Goal: Task Accomplishment & Management: Complete application form

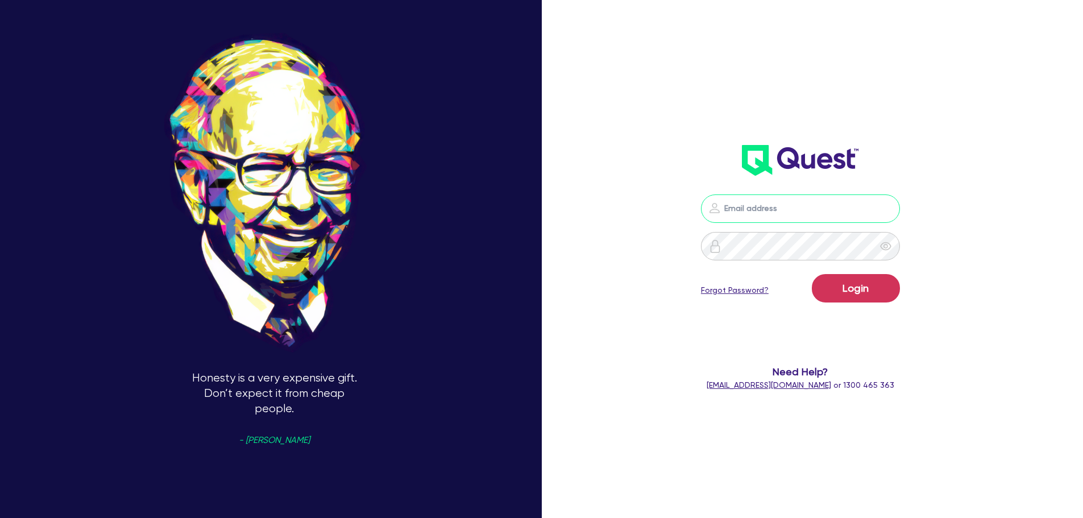
click at [754, 213] on input "email" at bounding box center [800, 208] width 199 height 28
type input "[EMAIL_ADDRESS][PERSON_NAME][DOMAIN_NAME]"
click at [856, 293] on button "Login" at bounding box center [856, 288] width 88 height 28
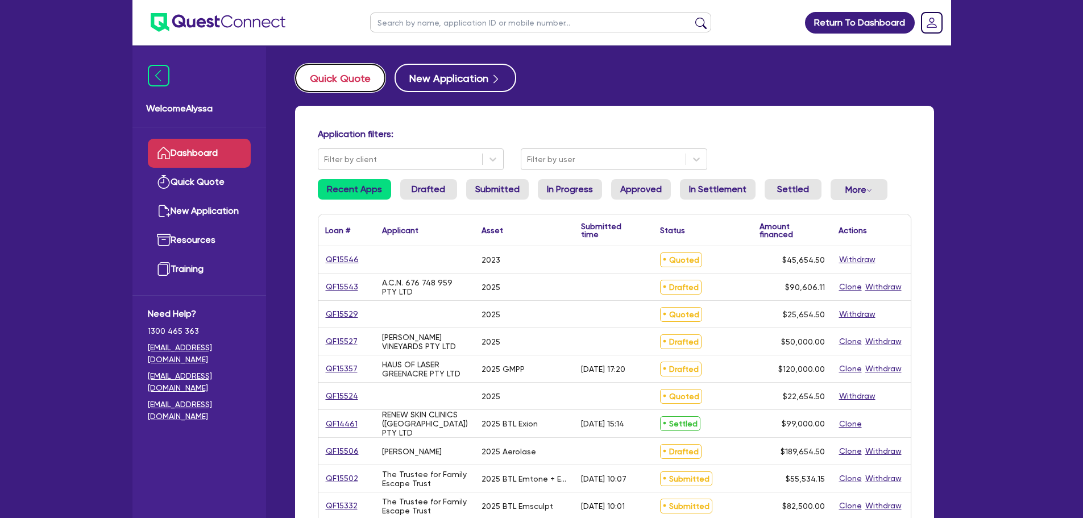
click at [337, 89] on button "Quick Quote" at bounding box center [340, 78] width 90 height 28
select select "Other"
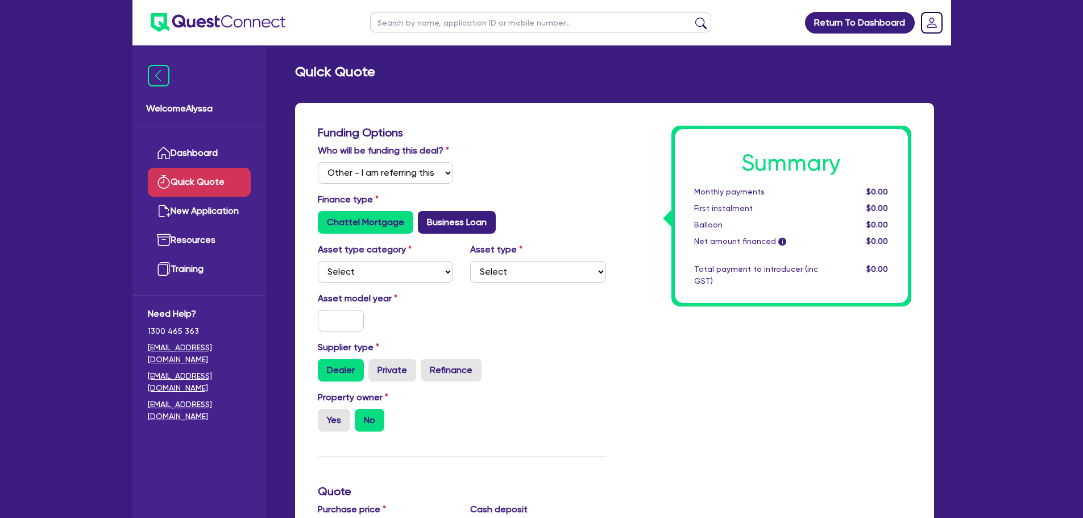
click at [429, 228] on label "Business Loan" at bounding box center [457, 222] width 78 height 23
click at [425, 218] on input "Business Loan" at bounding box center [421, 214] width 7 height 7
radio input "true"
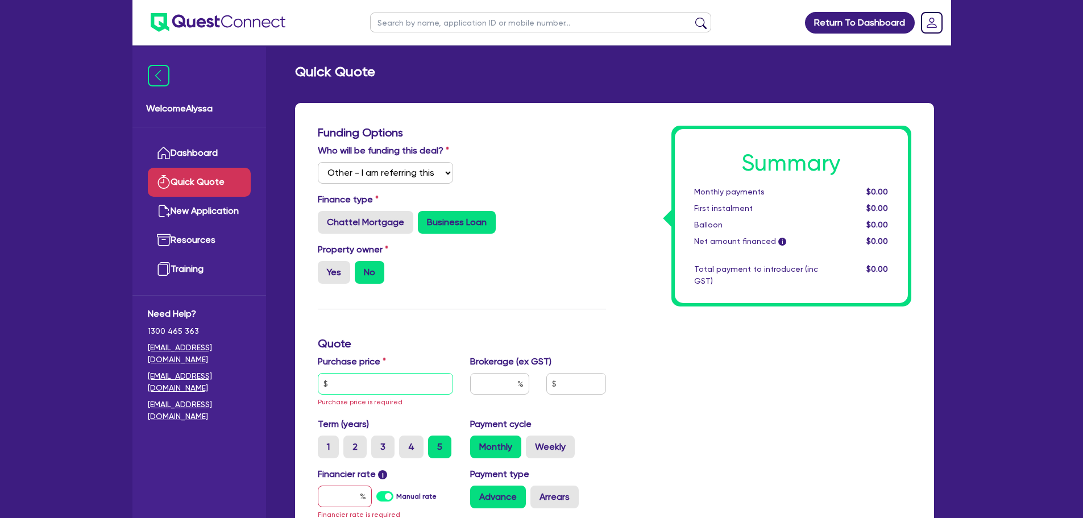
click at [368, 379] on input "text" at bounding box center [386, 384] width 136 height 22
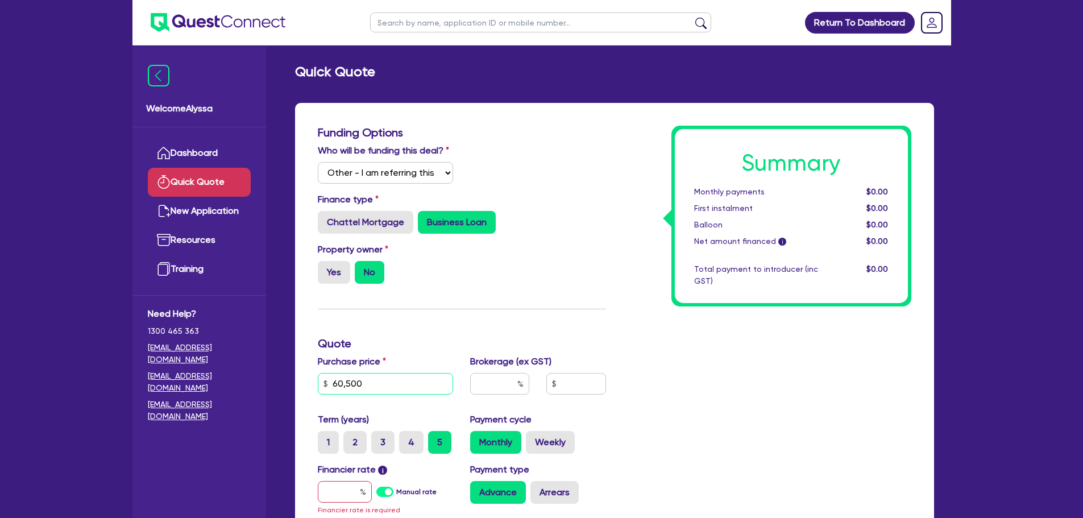
type input "60,500"
click at [507, 389] on input "text" at bounding box center [499, 384] width 59 height 22
type input "1"
type input "4"
click at [336, 485] on input "text" at bounding box center [345, 492] width 54 height 22
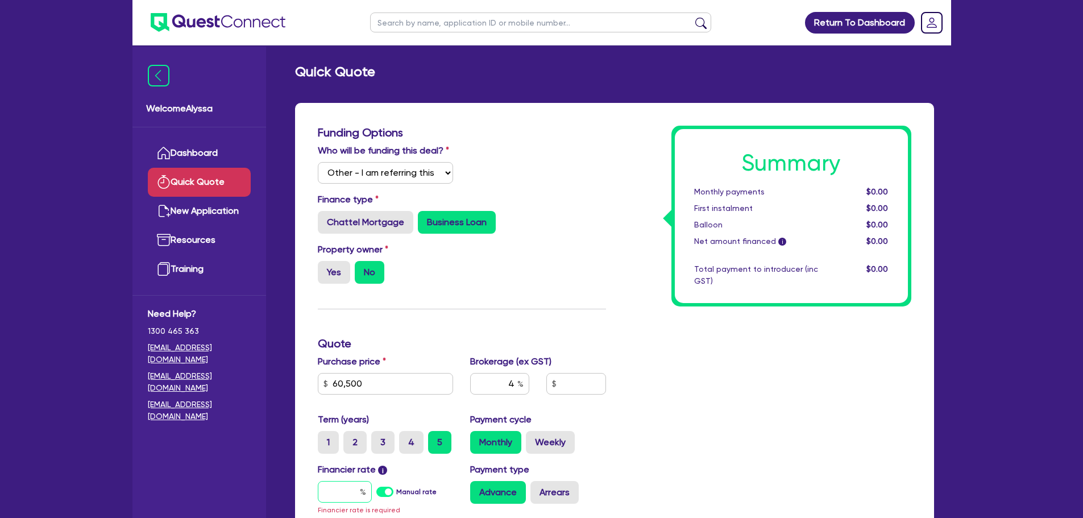
type input "1"
type input "2,446.18"
type input "10"
type input "2,446.18"
type input "10."
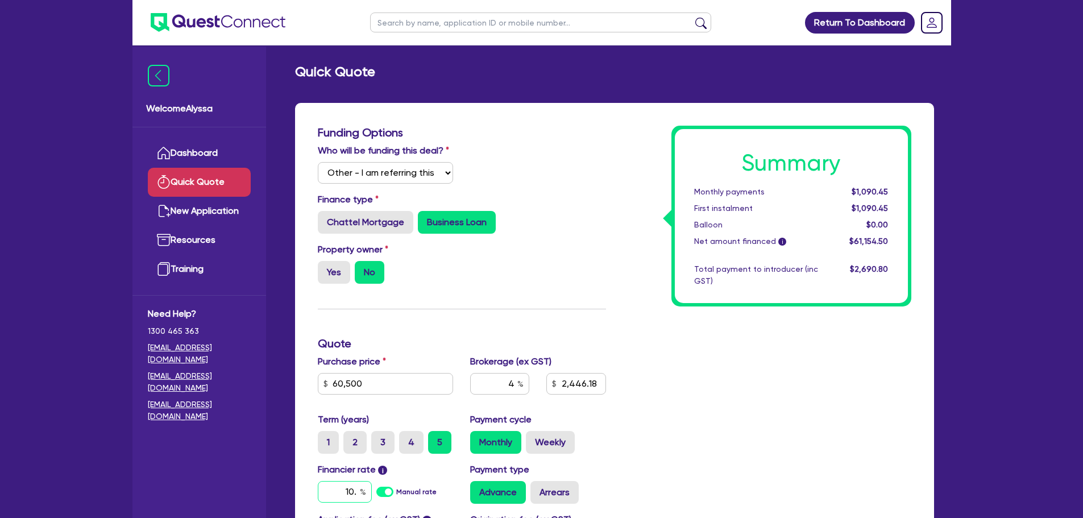
type input "2,446.18"
type input "10.5"
click at [733, 366] on div "Summary Monthly payments $1,090.45 First instalment $1,090.45 Balloon $0.00 Net…" at bounding box center [766, 369] width 305 height 486
type input "2,446.18"
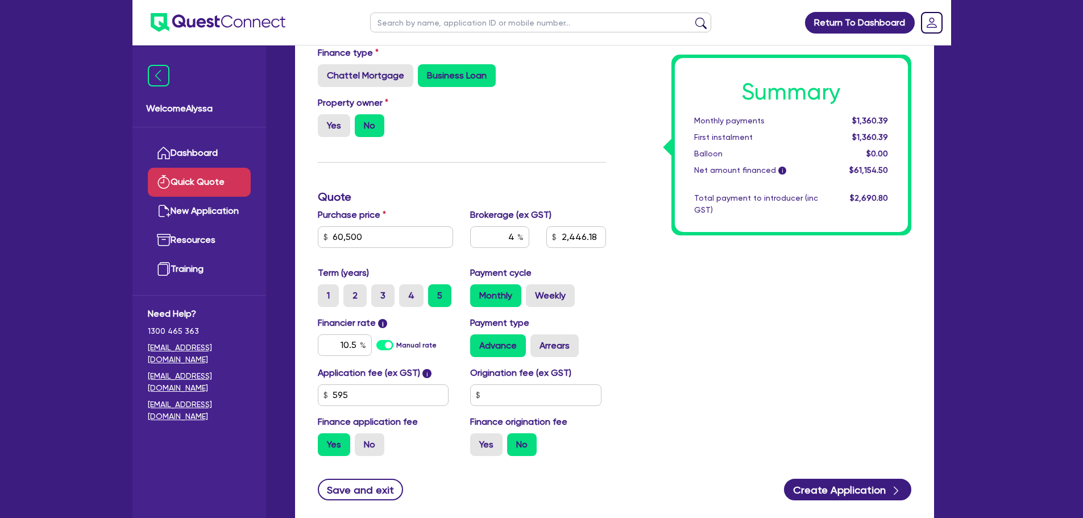
scroll to position [151, 0]
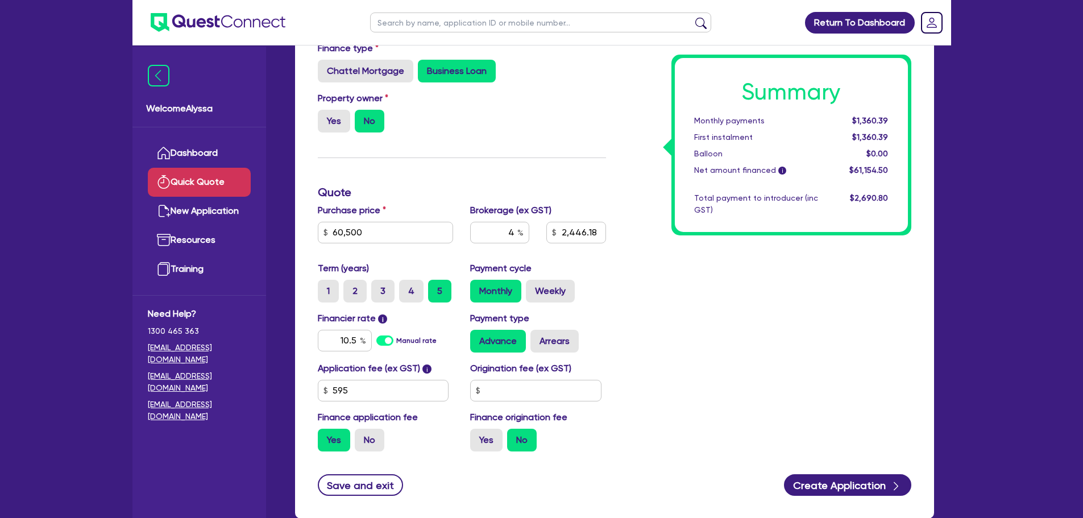
click at [402, 24] on input "text" at bounding box center [540, 23] width 341 height 20
click at [423, 20] on input "text" at bounding box center [540, 23] width 341 height 20
type input "lianna"
click button "submit" at bounding box center [701, 25] width 18 height 16
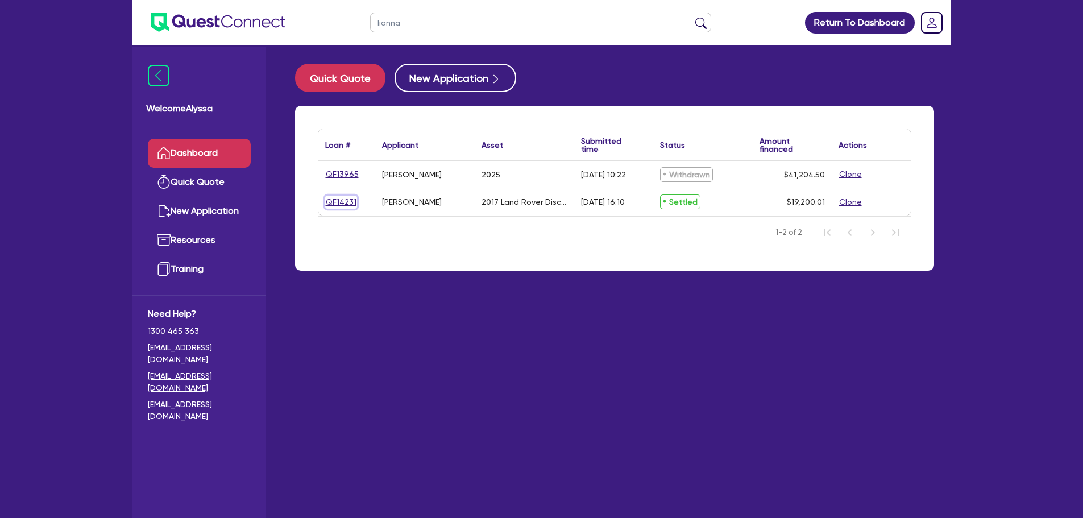
click at [347, 200] on link "QF14231" at bounding box center [341, 202] width 32 height 13
select select "Other"
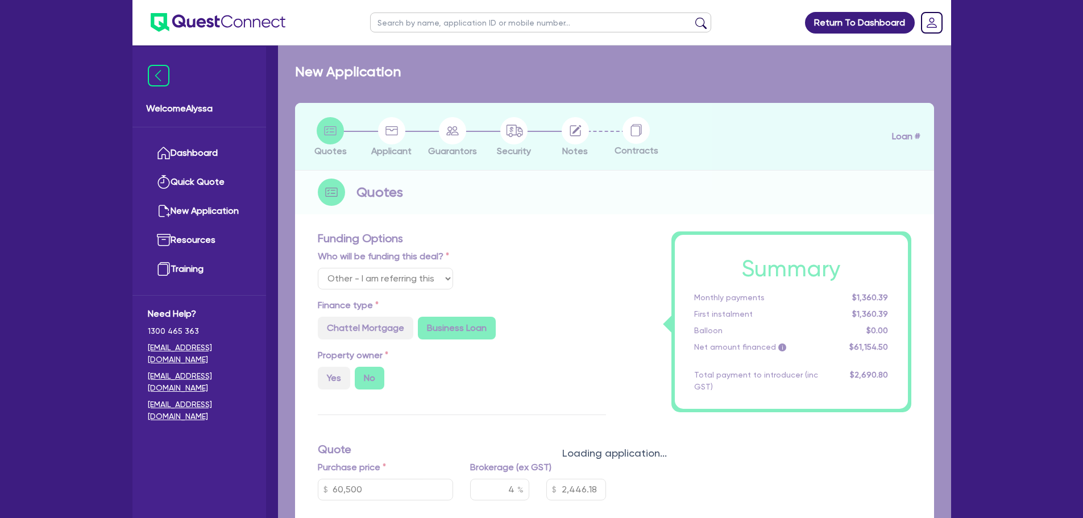
radio input "true"
select select "CARS_AND_LIGHT_TRUCKS"
type input "2017"
radio input "false"
radio input "true"
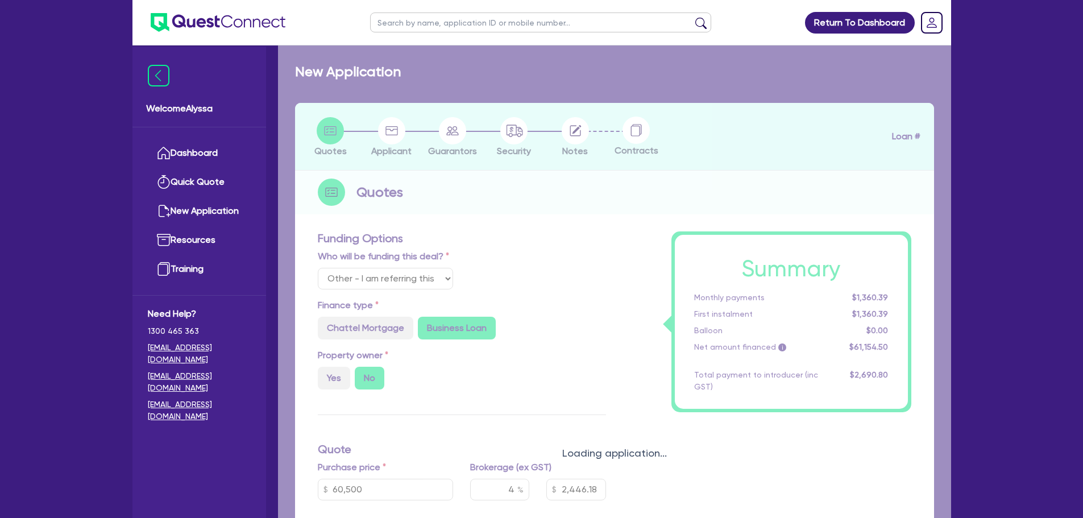
type input "22,500"
type input "4,500"
type input "4.76"
type input "909.82"
type input "16.95"
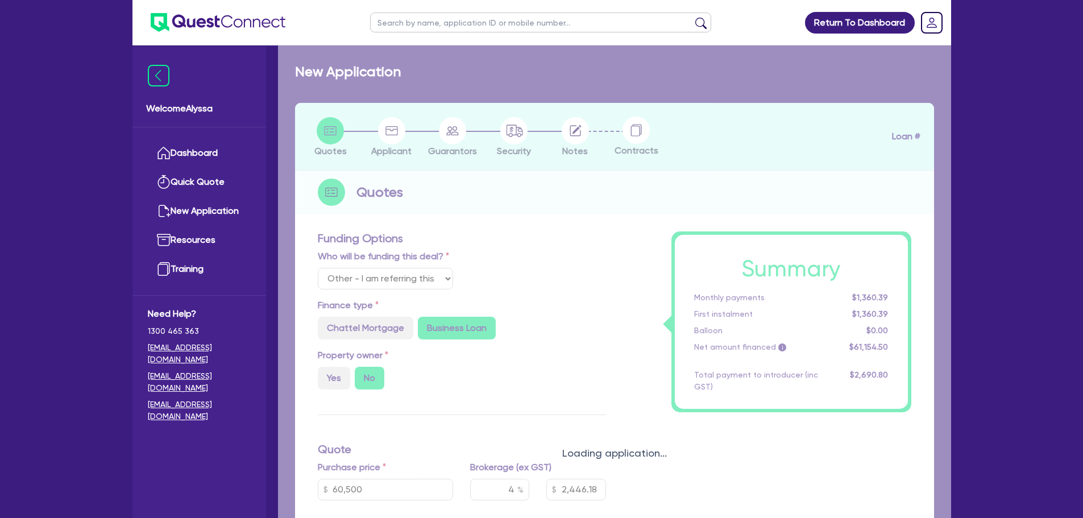
radio input "false"
radio input "true"
type input "636.36"
type input "454.55"
radio input "true"
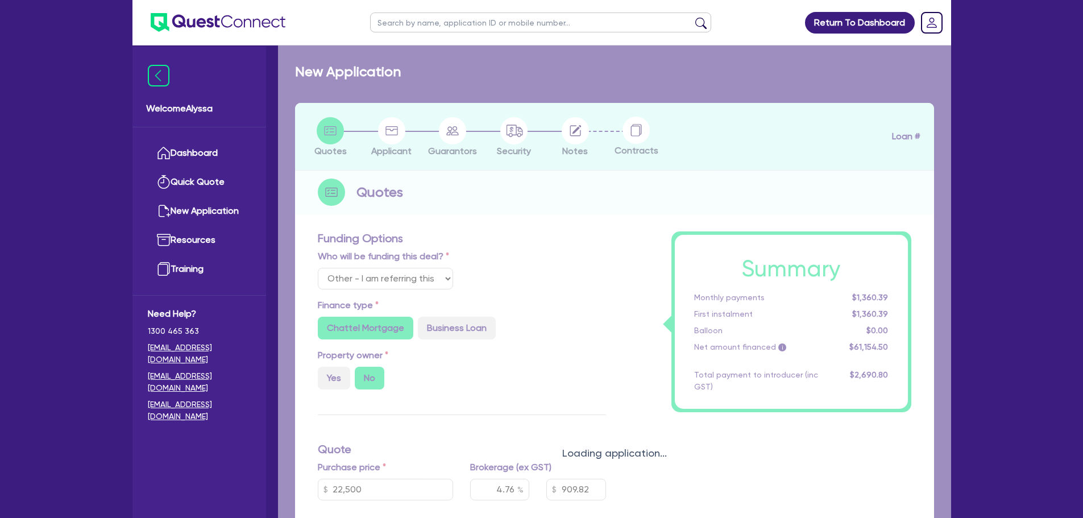
select select "PASSENGER_VEHICLES"
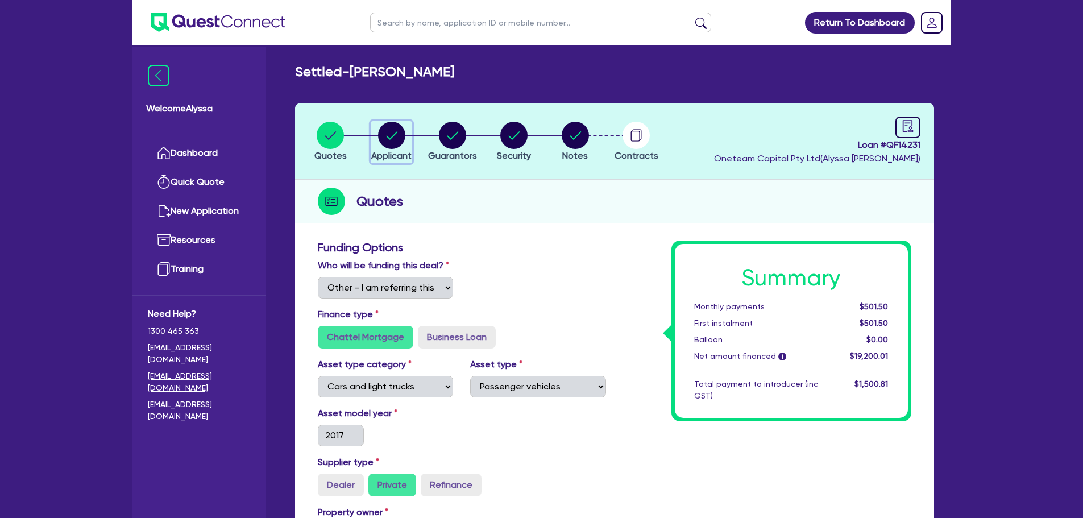
click at [394, 148] on button "Applicant" at bounding box center [391, 142] width 41 height 42
select select "SOLE_TRADER"
select select "HEALTH_BEAUTY"
select select "HAIR_BEAUTY_SALONS"
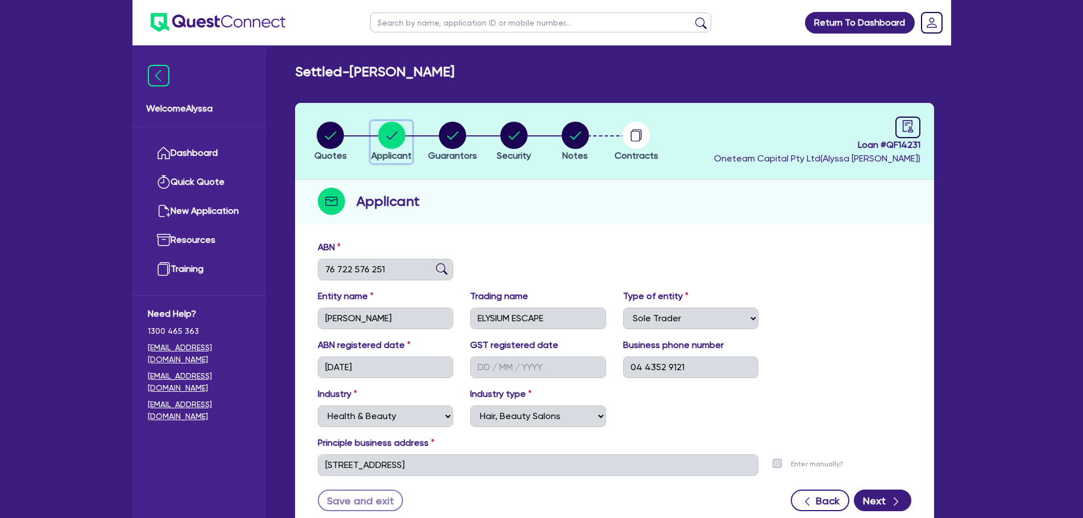
scroll to position [3, 0]
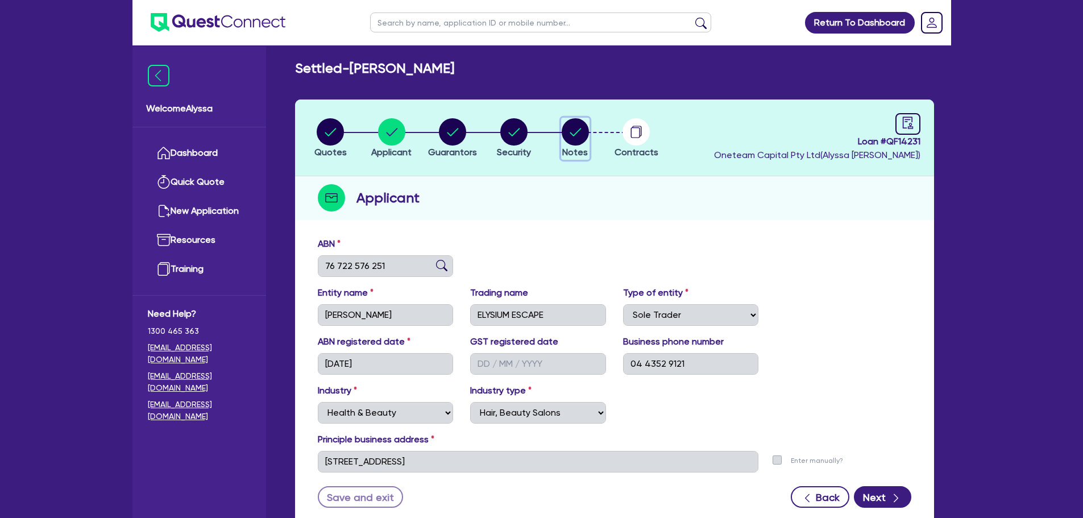
click at [575, 136] on circle "button" at bounding box center [575, 131] width 27 height 27
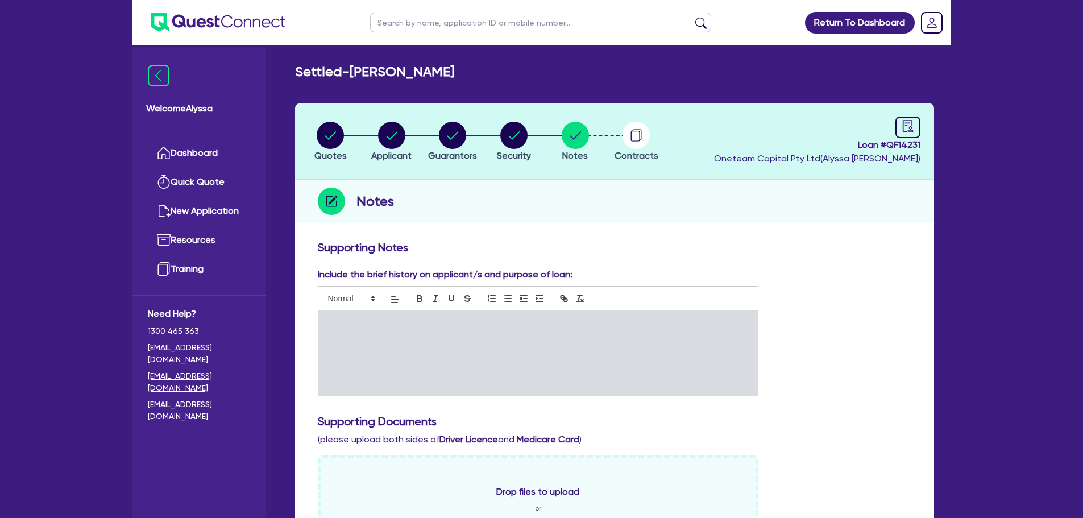
click at [452, 30] on input "text" at bounding box center [540, 23] width 341 height 20
type input "lianna"
click button "submit" at bounding box center [701, 25] width 18 height 16
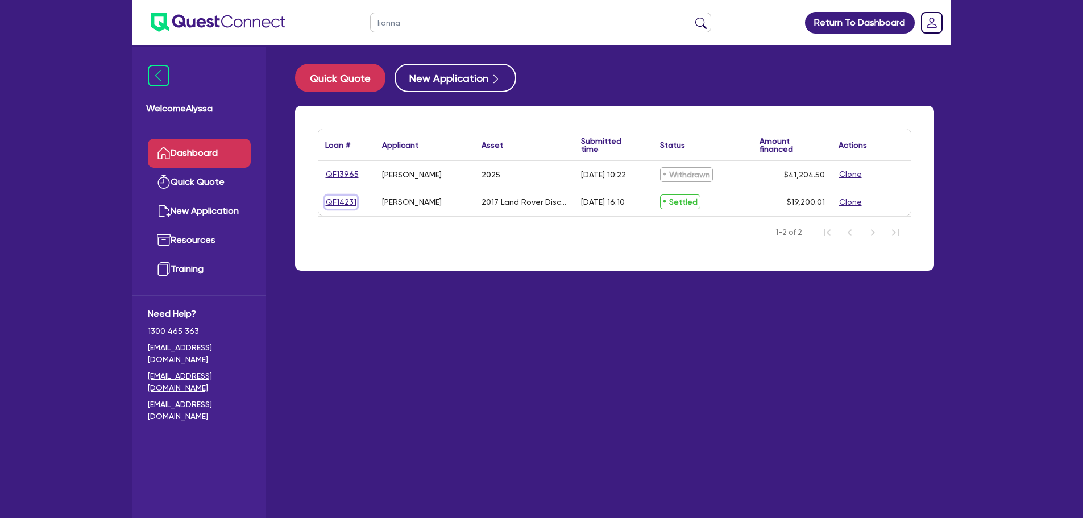
click at [339, 205] on link "QF14231" at bounding box center [341, 202] width 32 height 13
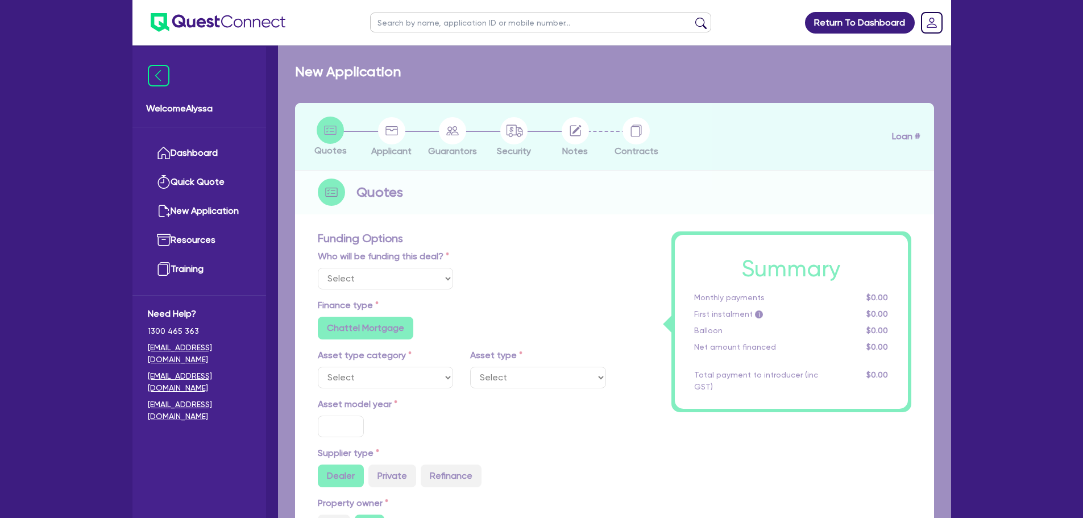
select select "Other"
select select "CARS_AND_LIGHT_TRUCKS"
type input "2017"
radio input "false"
radio input "true"
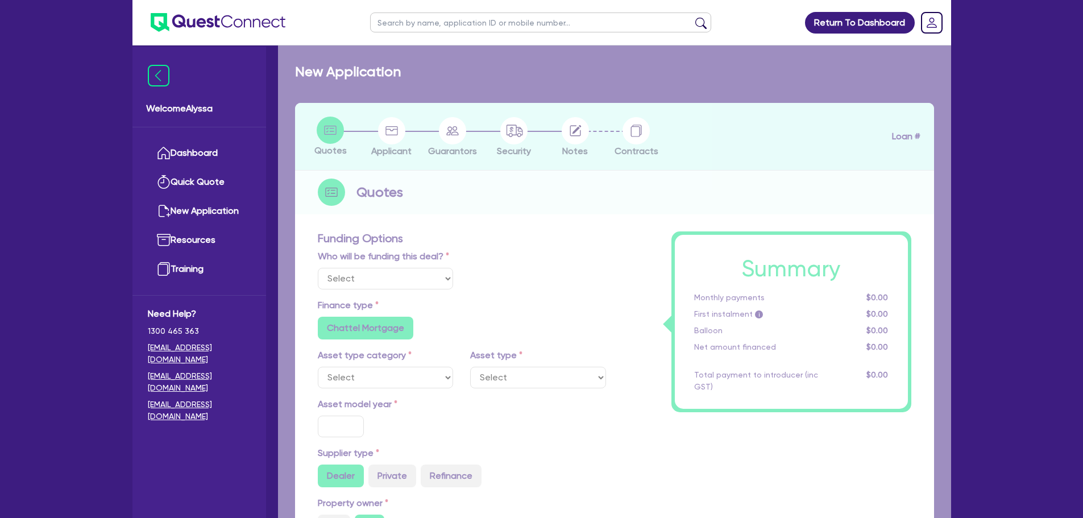
type input "22,500"
type input "4,500"
type input "4.76"
type input "909.82"
type input "16.95"
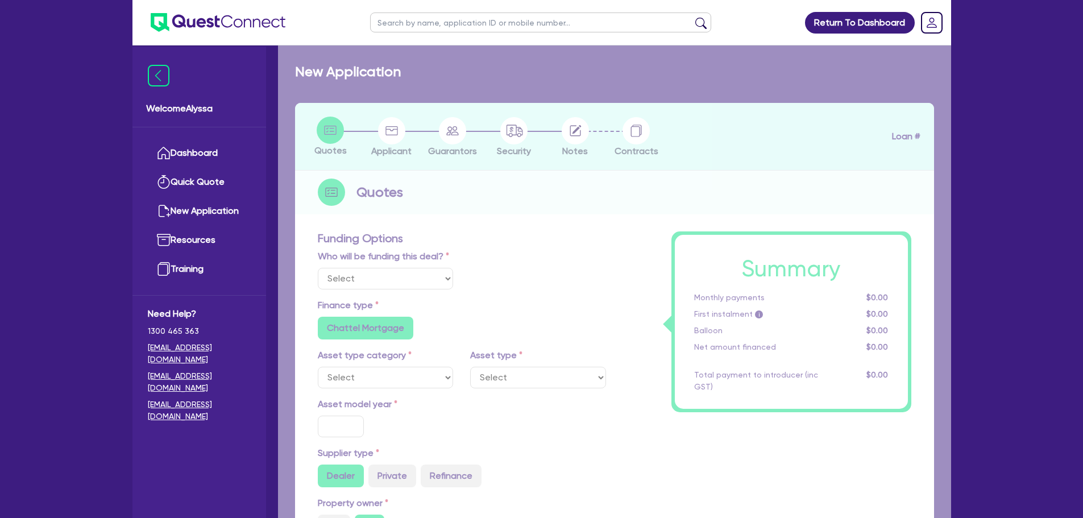
radio input "false"
type input "636.36"
type input "454.55"
radio input "true"
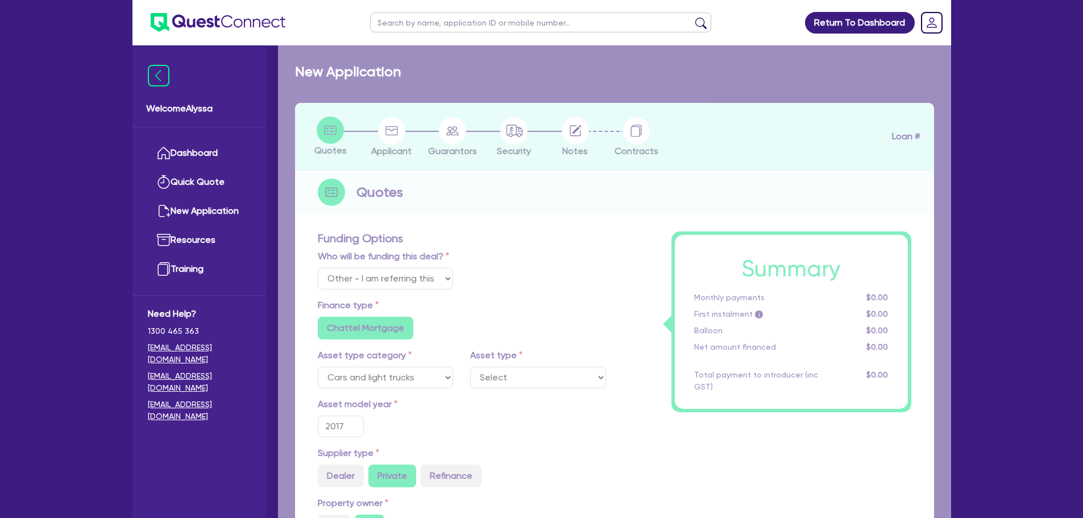
select select "PASSENGER_VEHICLES"
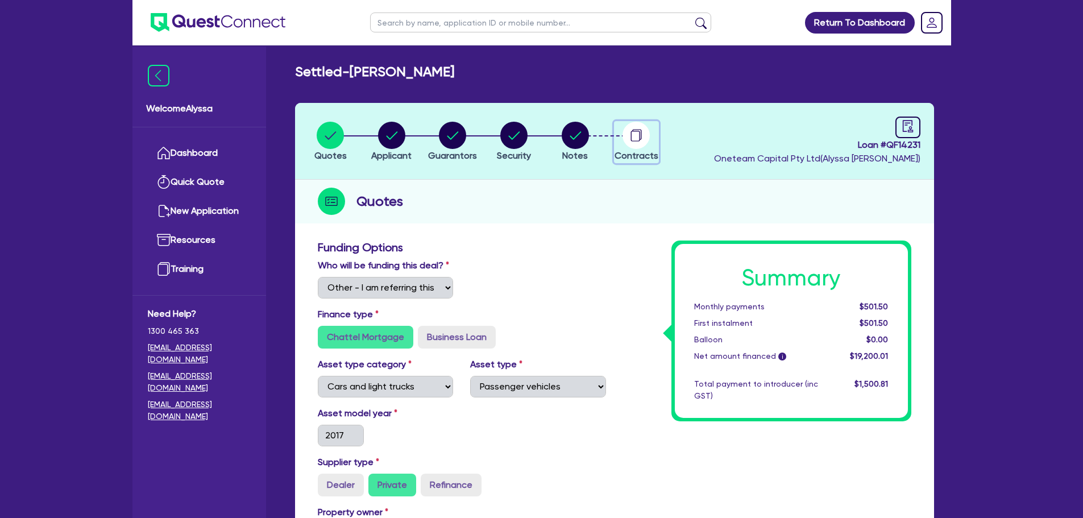
click at [632, 130] on circle "button" at bounding box center [635, 135] width 27 height 27
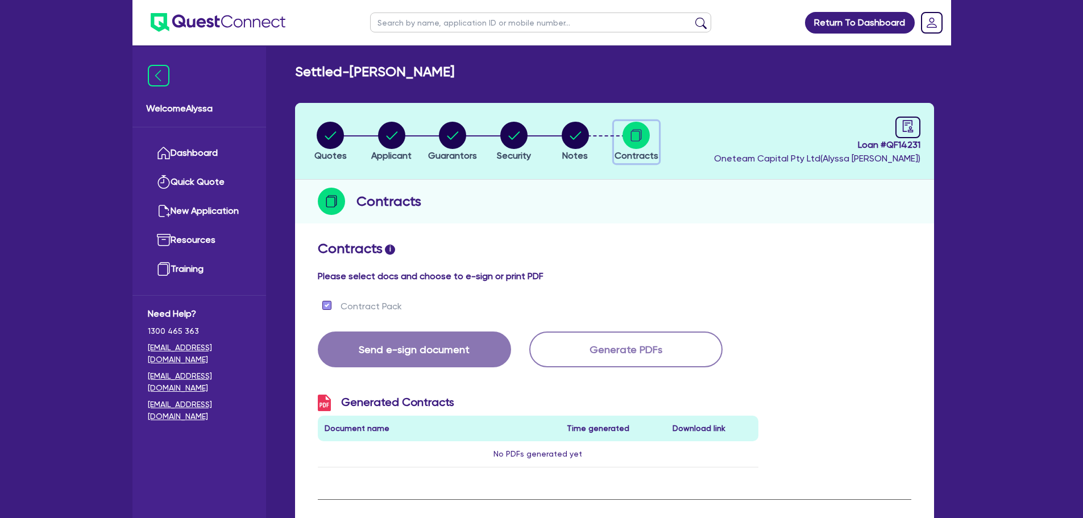
checkbox input "true"
click at [330, 127] on circle "button" at bounding box center [330, 135] width 27 height 27
select select "Other"
select select "CARS_AND_LIGHT_TRUCKS"
select select "PASSENGER_VEHICLES"
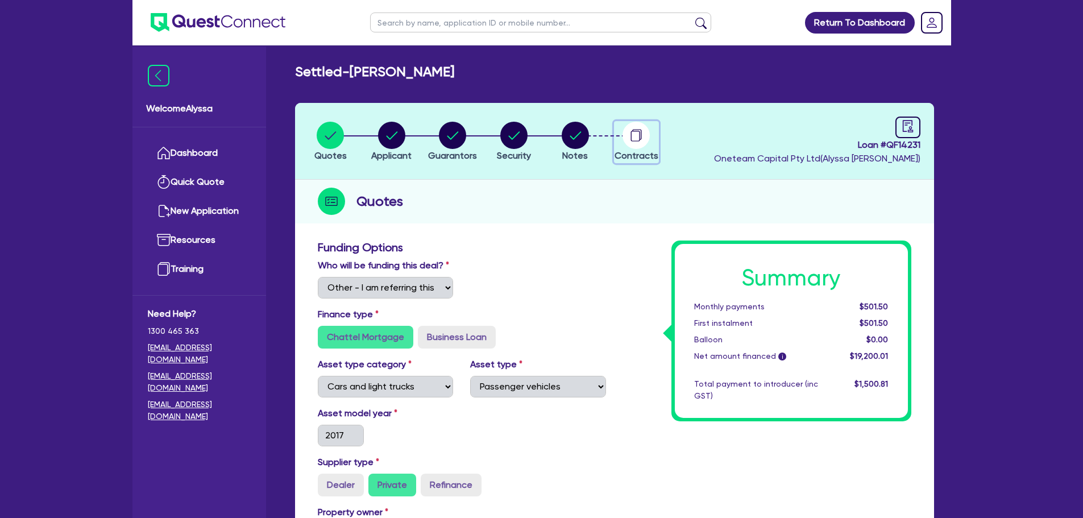
click at [639, 135] on circle "button" at bounding box center [635, 135] width 27 height 27
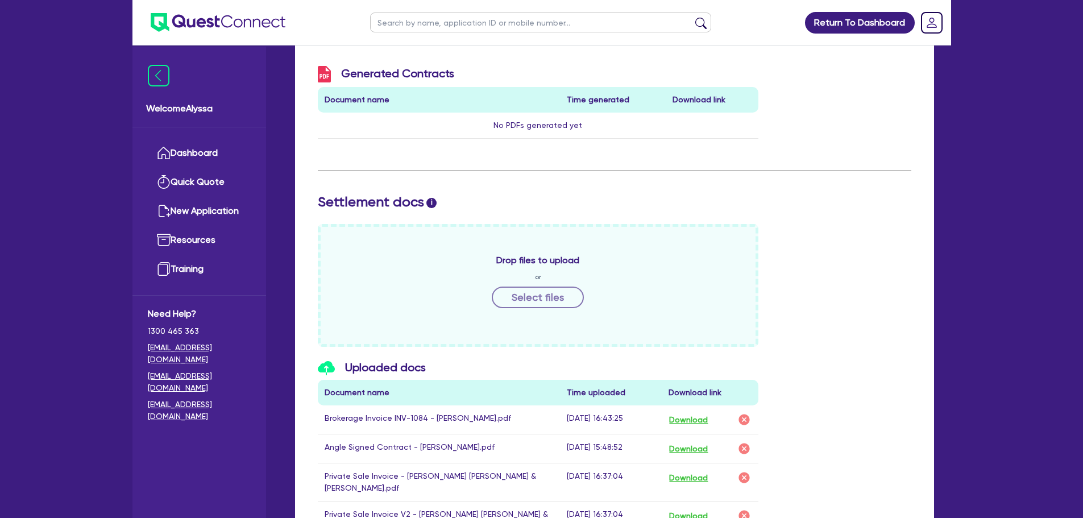
scroll to position [446, 0]
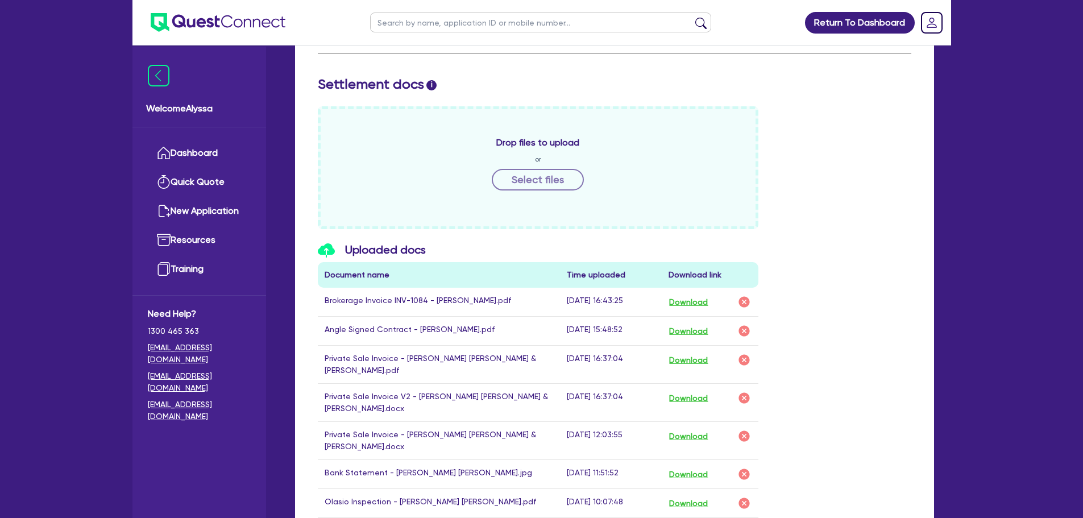
click at [399, 21] on input "text" at bounding box center [540, 23] width 341 height 20
type input "jb"
click button "submit" at bounding box center [701, 25] width 18 height 16
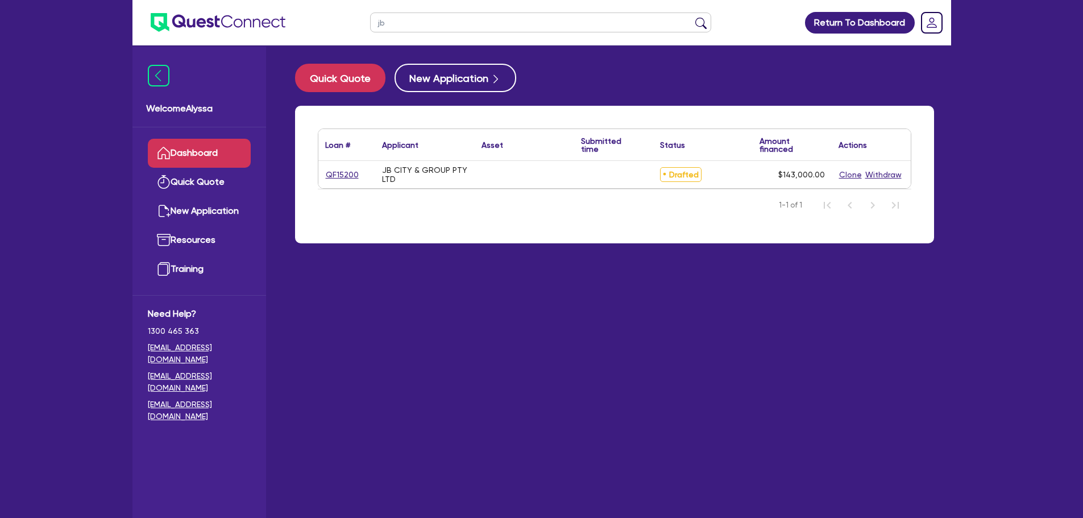
click at [342, 167] on div "QF15200" at bounding box center [346, 174] width 57 height 27
click at [350, 180] on link "QF15200" at bounding box center [342, 174] width 34 height 13
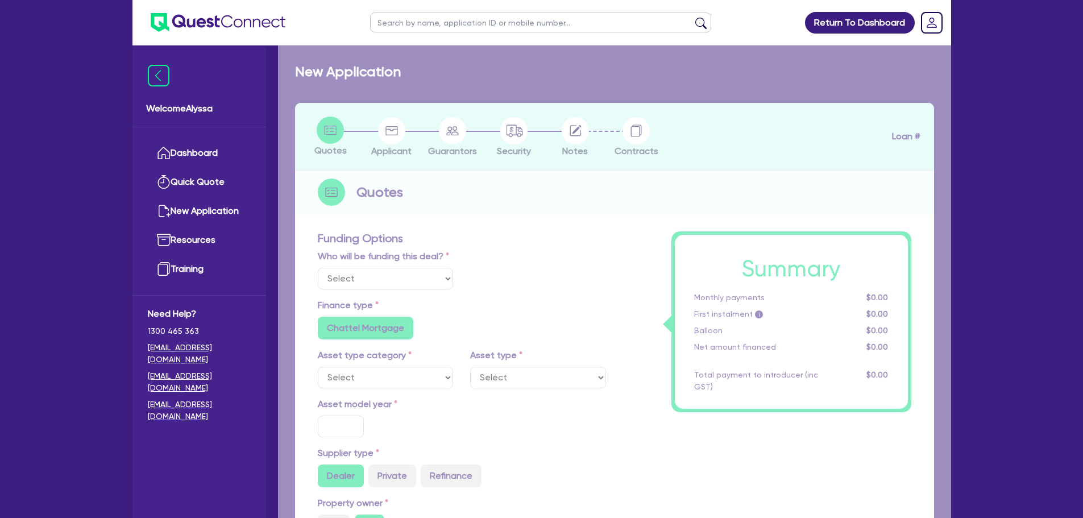
radio input "false"
type input "143,000"
radio input "false"
type input "30"
radio input "false"
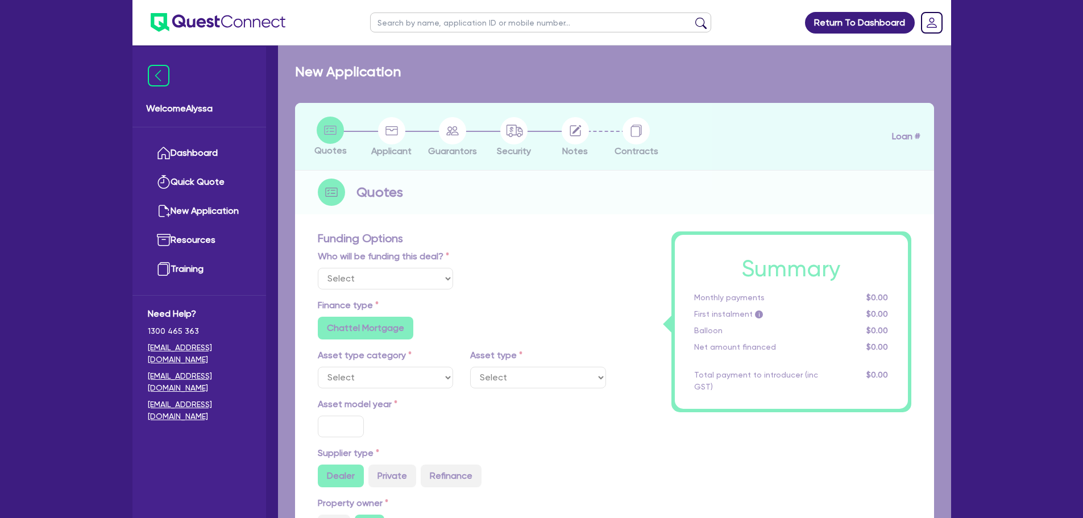
radio input "false"
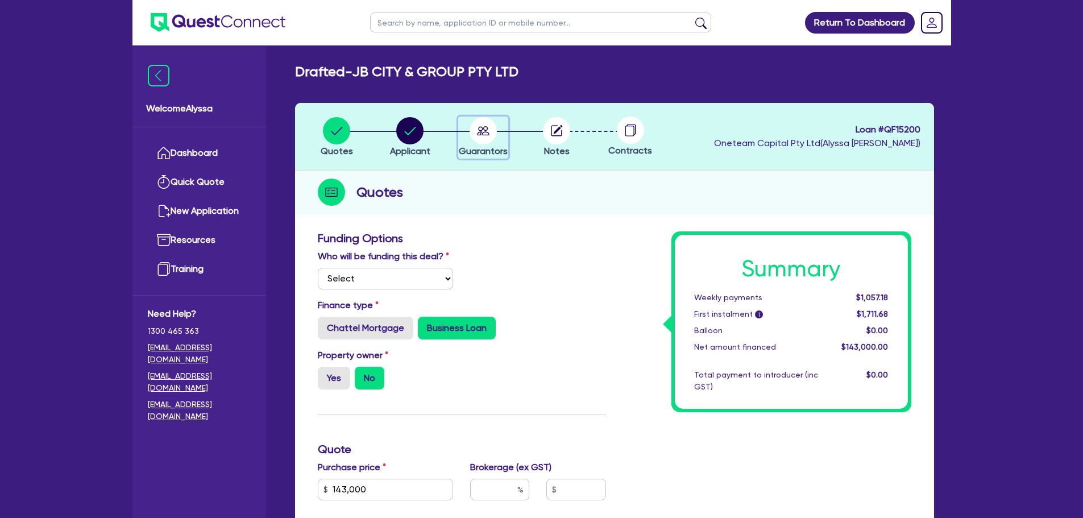
click at [486, 138] on circle "button" at bounding box center [483, 130] width 27 height 27
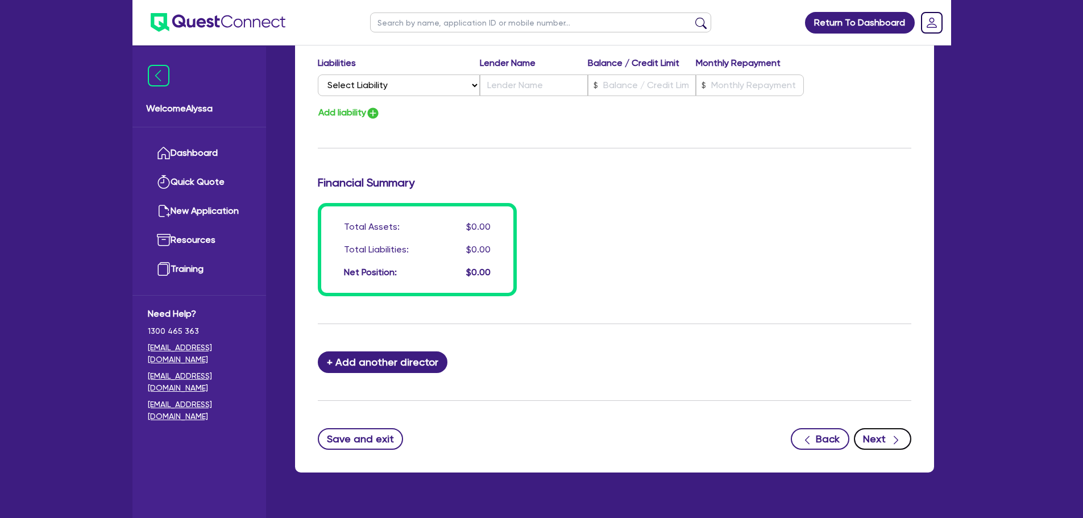
click at [883, 436] on button "Next" at bounding box center [882, 439] width 57 height 22
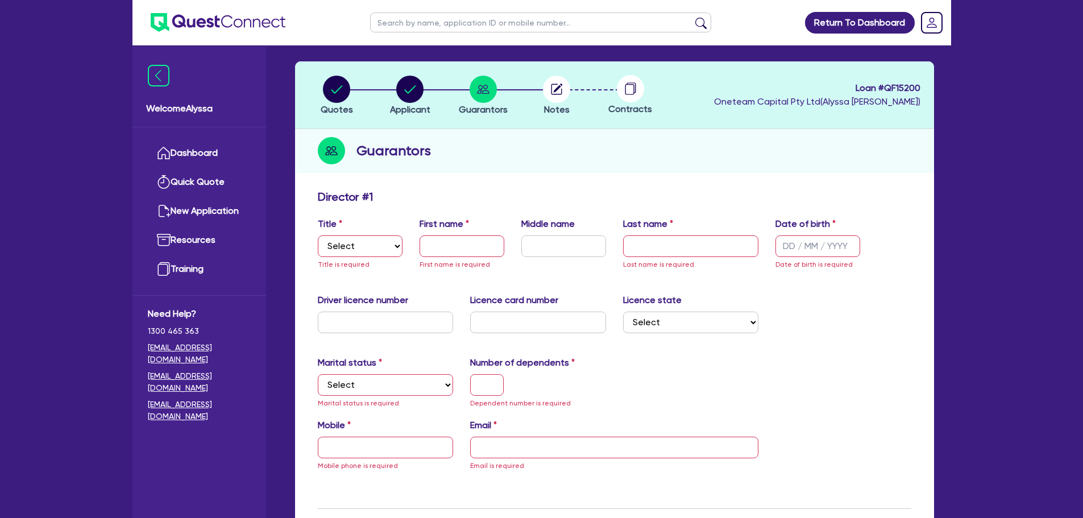
scroll to position [4, 0]
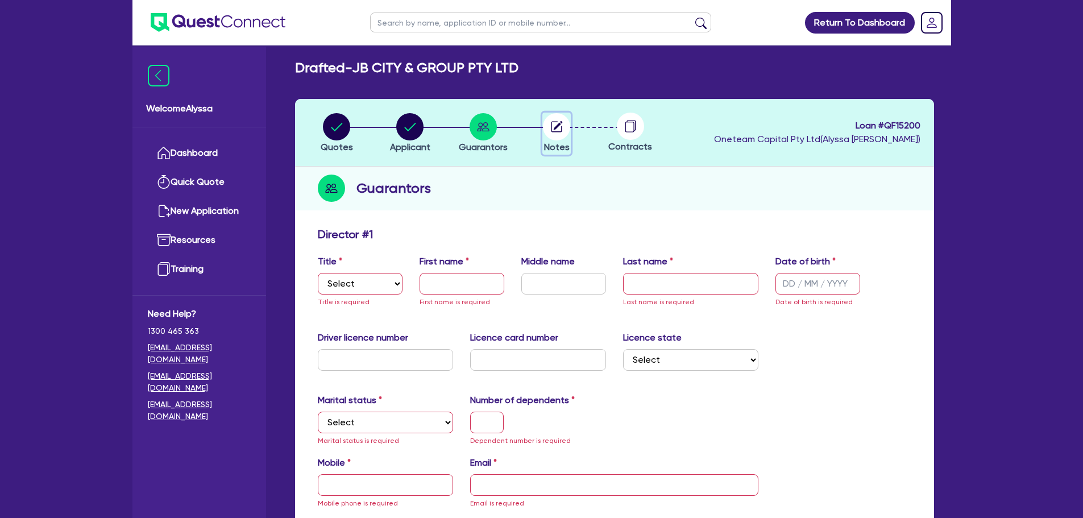
click at [558, 131] on circle "button" at bounding box center [556, 126] width 27 height 27
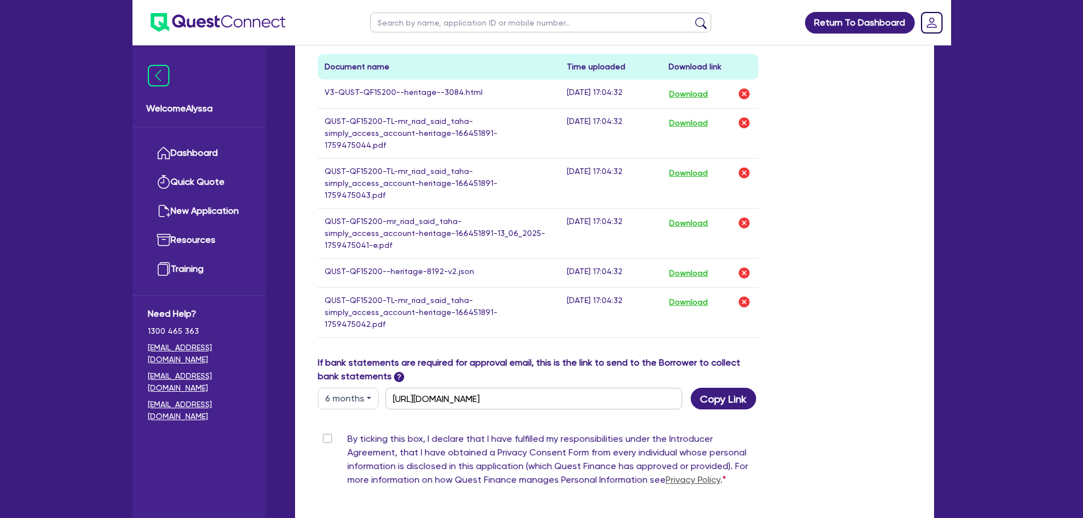
scroll to position [533, 0]
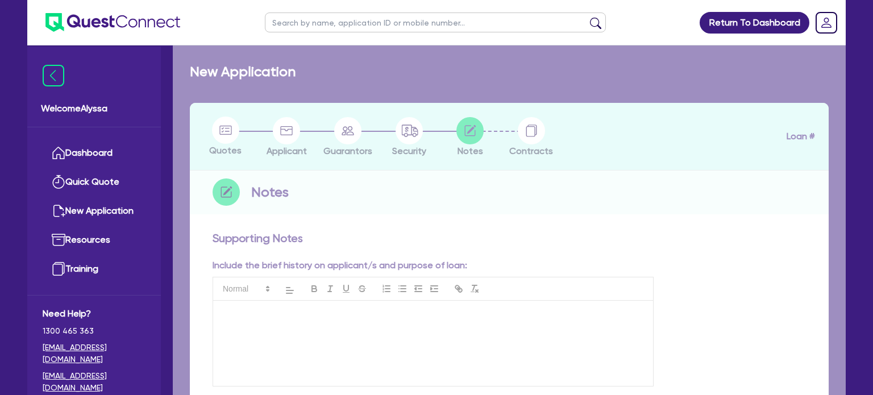
checkbox input "true"
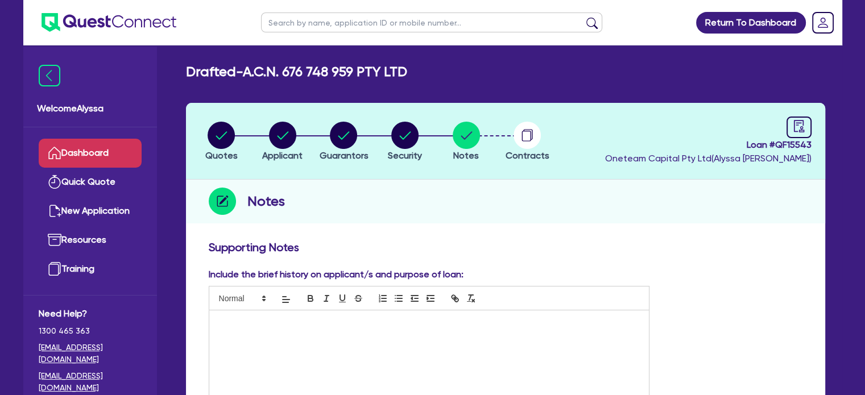
click at [90, 159] on link "Dashboard" at bounding box center [90, 153] width 103 height 29
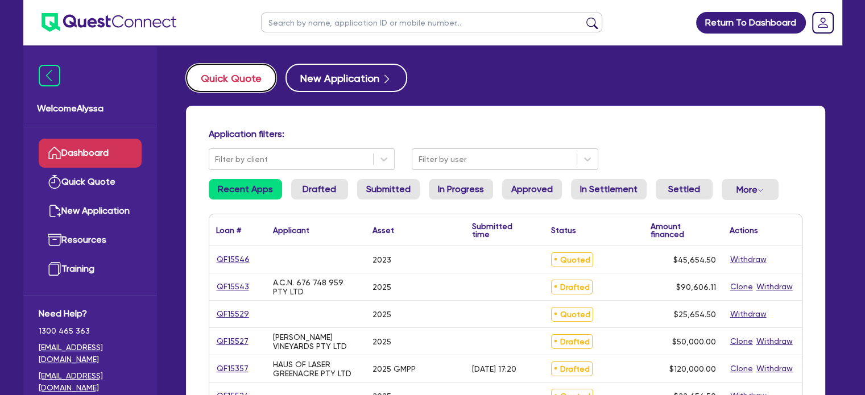
click at [228, 75] on button "Quick Quote" at bounding box center [231, 78] width 90 height 28
select select "Other"
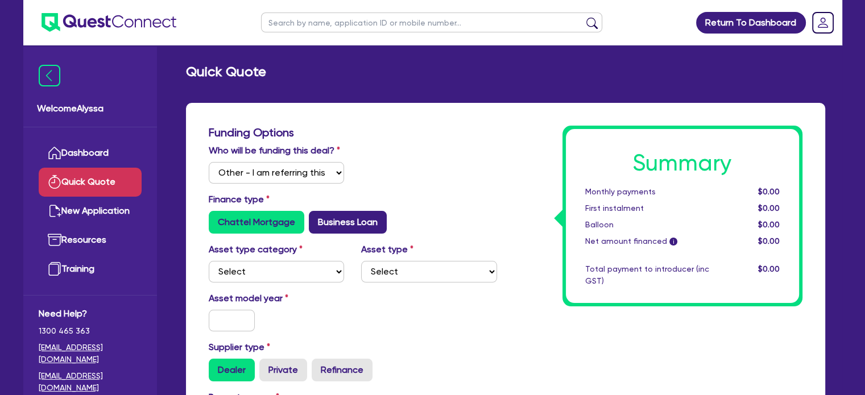
click at [346, 218] on label "Business Loan" at bounding box center [348, 222] width 78 height 23
click at [316, 218] on input "Business Loan" at bounding box center [312, 214] width 7 height 7
radio input "true"
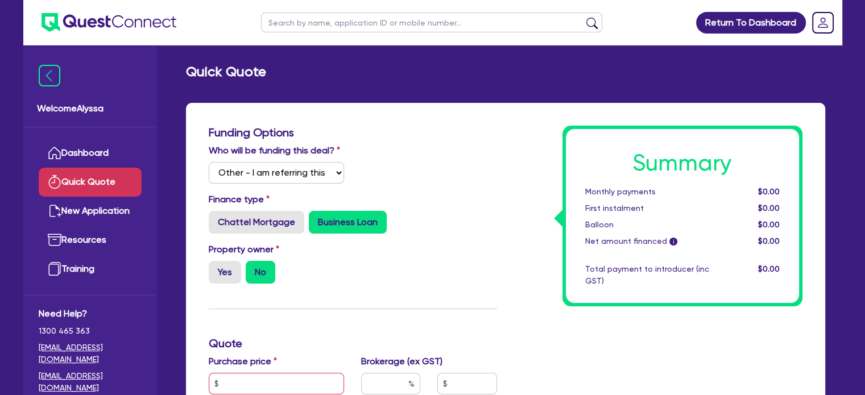
click at [363, 315] on div "Funding Options Who will be funding this deal? Select I will fund 100% I will c…" at bounding box center [352, 377] width 305 height 503
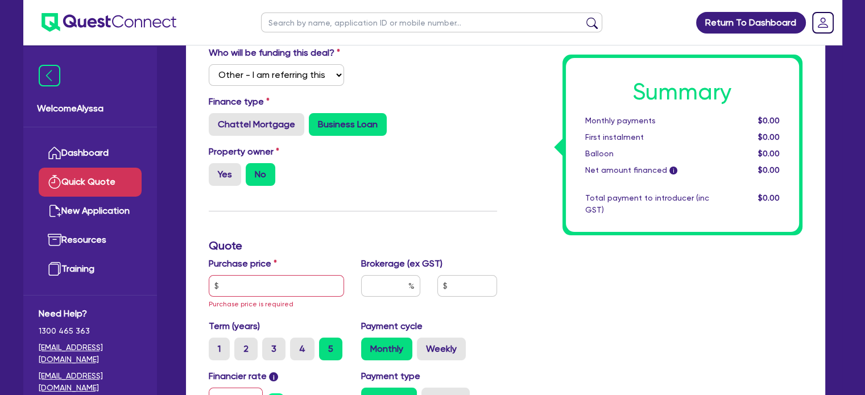
scroll to position [99, 0]
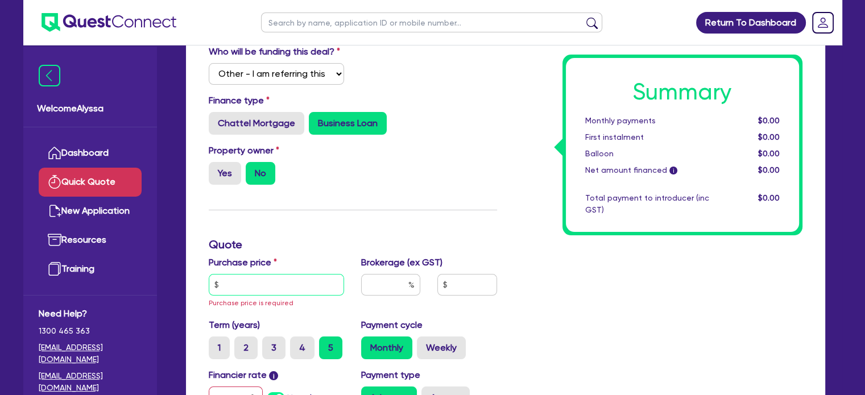
click at [293, 280] on input "text" at bounding box center [277, 285] width 136 height 22
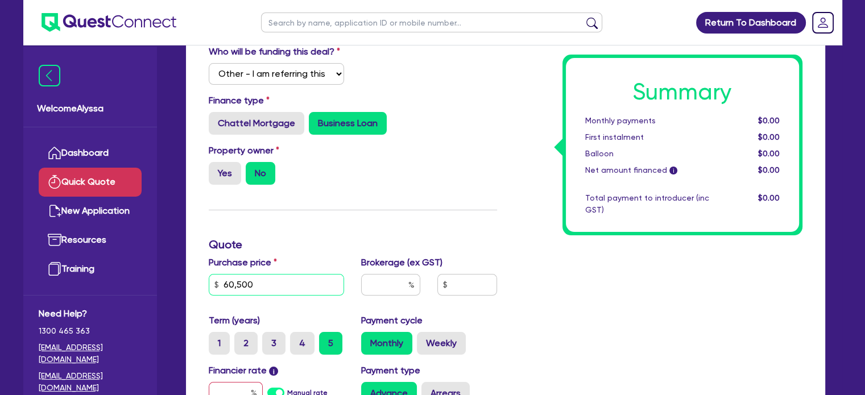
type input "60,500"
click at [389, 284] on input "text" at bounding box center [390, 285] width 59 height 22
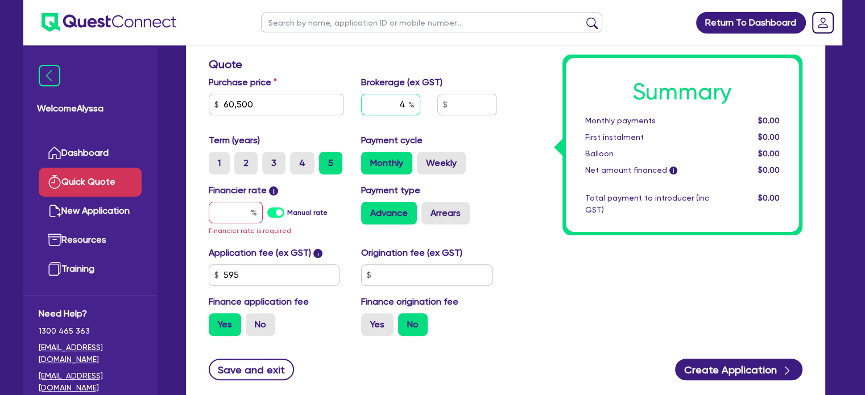
scroll to position [281, 0]
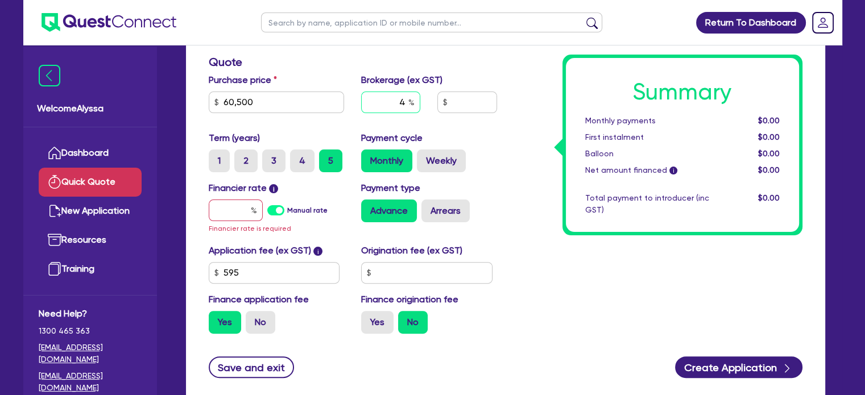
type input "4"
click at [232, 211] on input "text" at bounding box center [236, 211] width 54 height 22
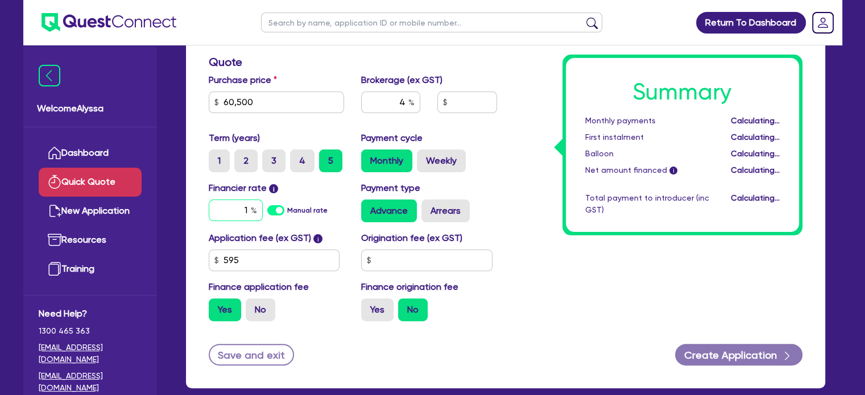
type input "10"
type input "2,446.18"
type input "1"
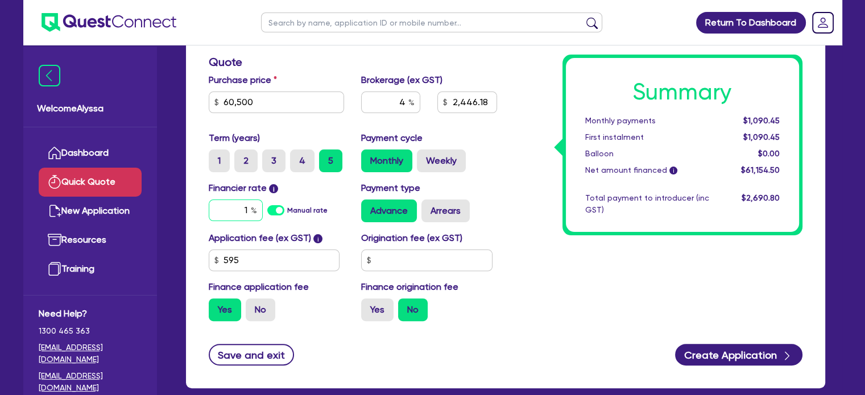
type input "2,446.18"
type input "1."
type input "2,446.18"
type input "1.5"
type input "2,446.18"
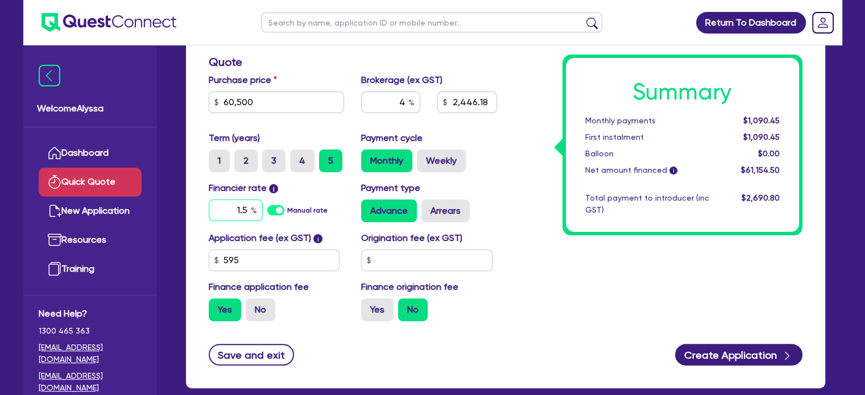
type input "1."
type input "2,446.18"
type input "1"
type input "2,446.18"
type input "10"
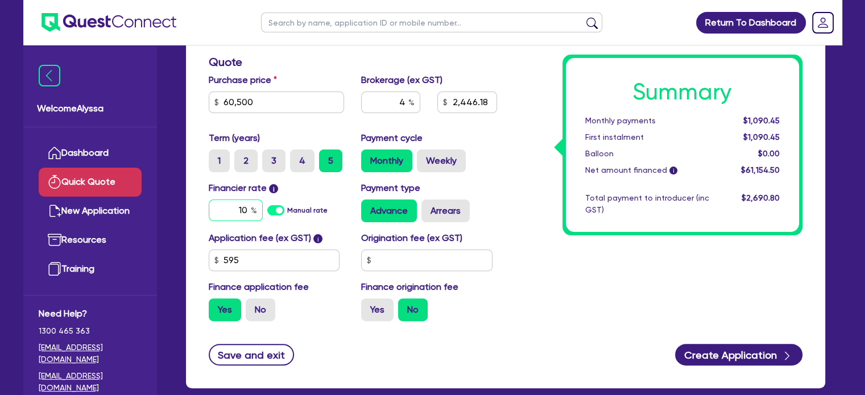
type input "2,446.18"
type input "10."
type input "2,446.18"
type input "10.5"
type input "2,446.18"
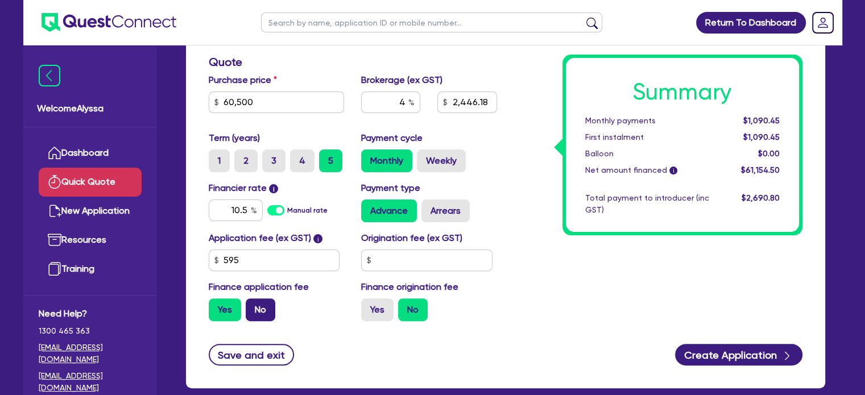
click at [254, 308] on label "No" at bounding box center [261, 309] width 30 height 23
click at [253, 306] on input "No" at bounding box center [249, 301] width 7 height 7
radio input "true"
type input "2,420"
click at [573, 261] on div "Summary Monthly payments $1,345.83 First instalment i $2,000.33 Balloon $0.00 N…" at bounding box center [657, 87] width 305 height 486
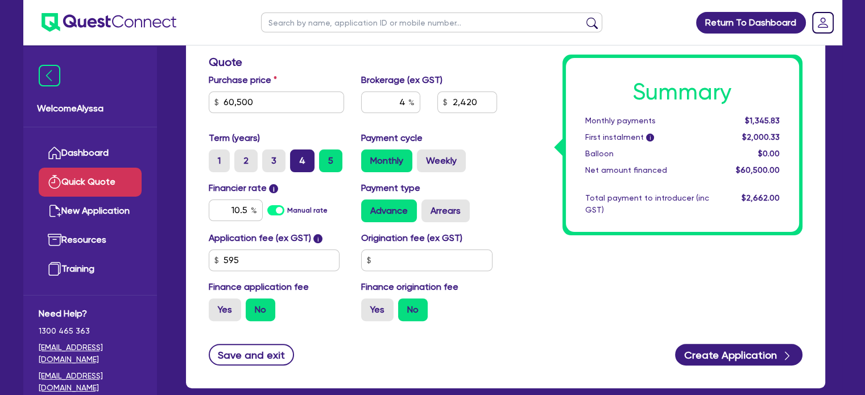
click at [293, 164] on label "4" at bounding box center [302, 160] width 24 height 23
click at [293, 157] on input "4" at bounding box center [293, 152] width 7 height 7
radio input "true"
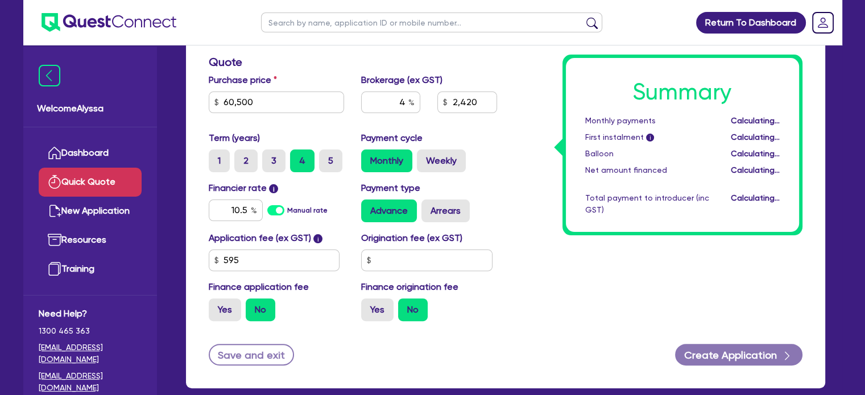
type input "2,420"
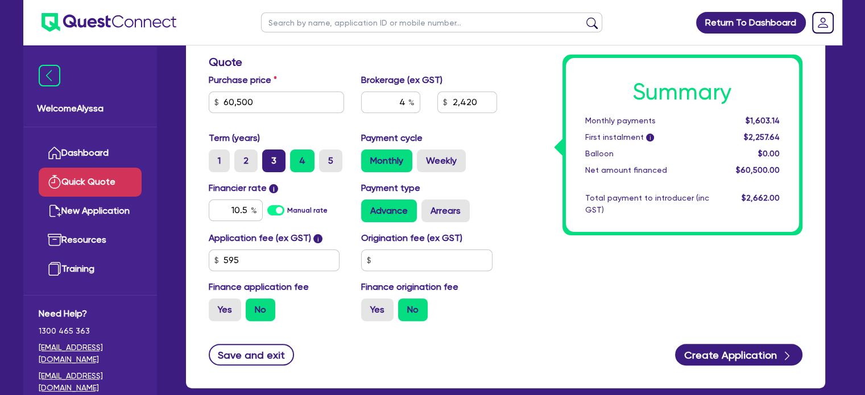
click at [269, 158] on label "3" at bounding box center [273, 160] width 23 height 23
click at [269, 157] on input "3" at bounding box center [265, 152] width 7 height 7
radio input "true"
type input "2,420"
click at [247, 156] on label "2" at bounding box center [245, 160] width 23 height 23
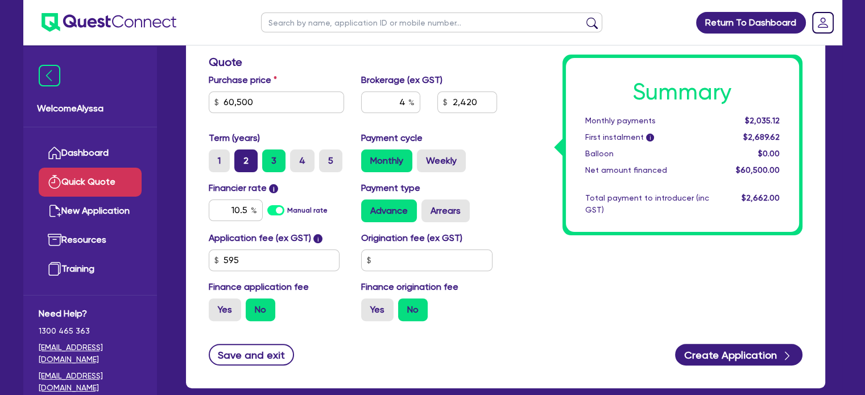
click at [242, 156] on input "2" at bounding box center [237, 152] width 7 height 7
radio input "true"
type input "2,420"
